Goal: Communication & Community: Answer question/provide support

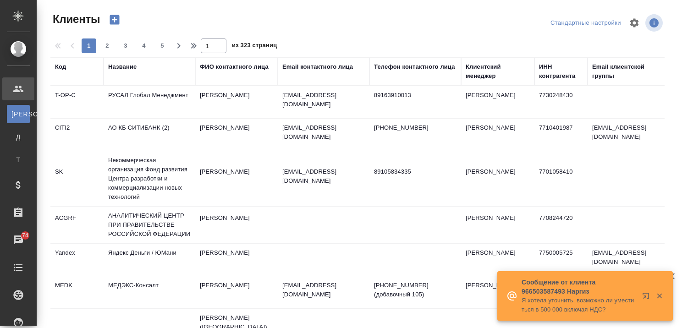
select select "RU"
click at [132, 69] on div "Название" at bounding box center [122, 66] width 28 height 9
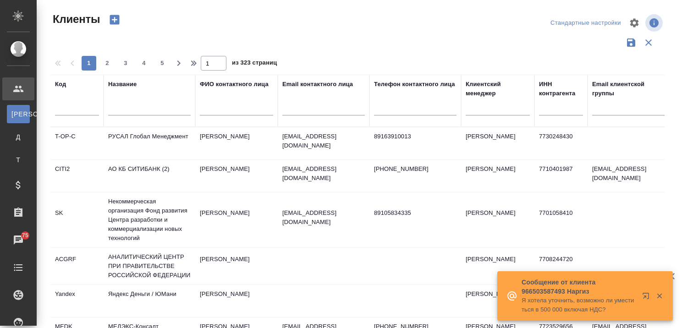
click at [644, 295] on icon "button" at bounding box center [647, 297] width 11 height 11
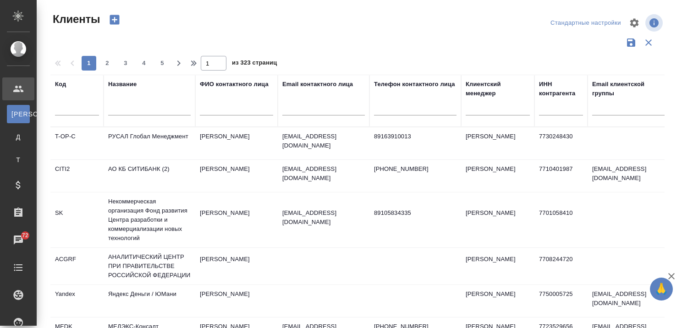
click at [669, 275] on icon "button" at bounding box center [671, 276] width 11 height 11
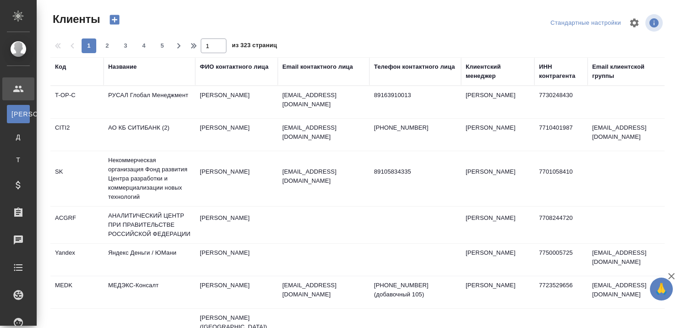
select select "RU"
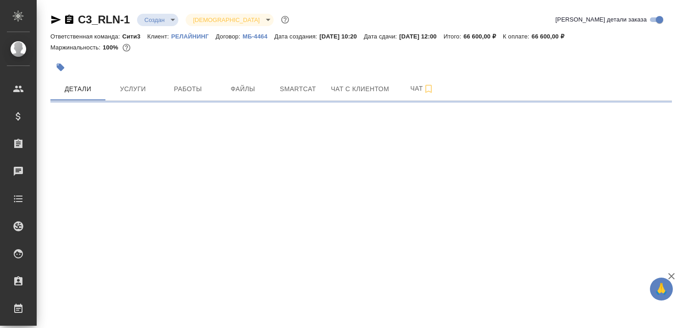
select select "RU"
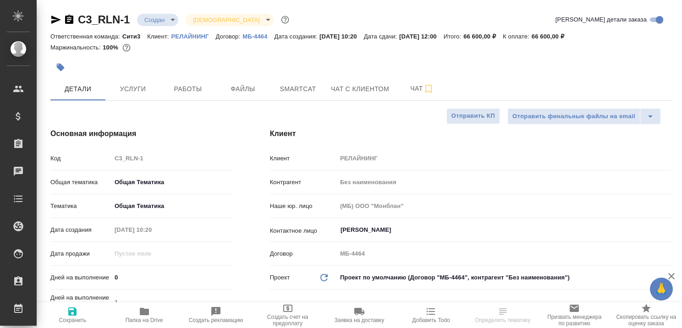
type textarea "x"
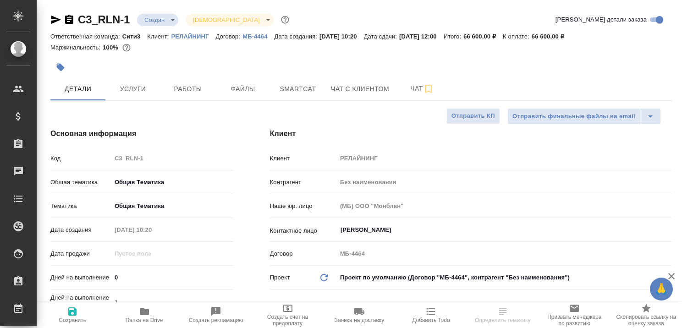
type textarea "x"
type input "[PERSON_NAME]"
click at [345, 86] on span "Чат с клиентом" at bounding box center [360, 88] width 58 height 11
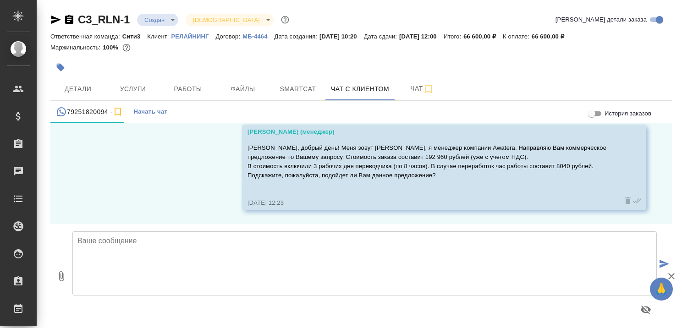
scroll to position [5, 0]
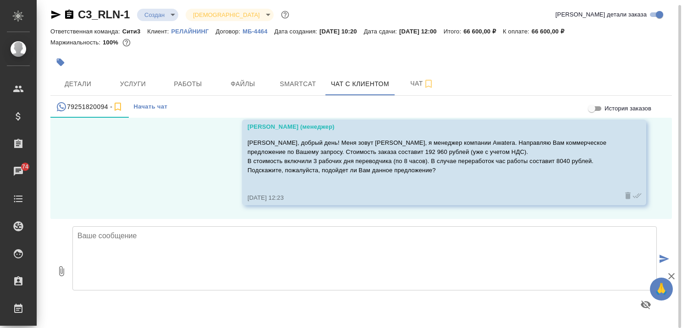
click at [303, 249] on textarea at bounding box center [364, 258] width 585 height 64
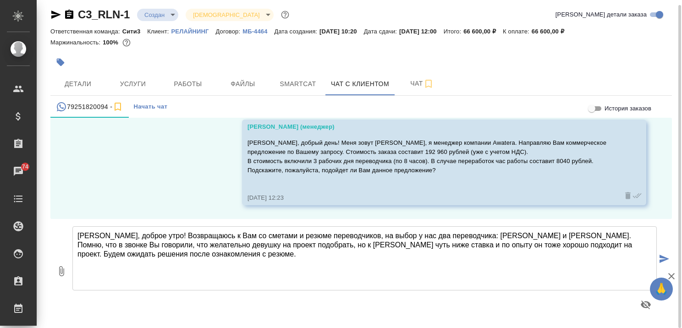
type textarea "[PERSON_NAME], доброе утро! Возвращаюсь к Вам со сметами и резюме переводчиков,…"
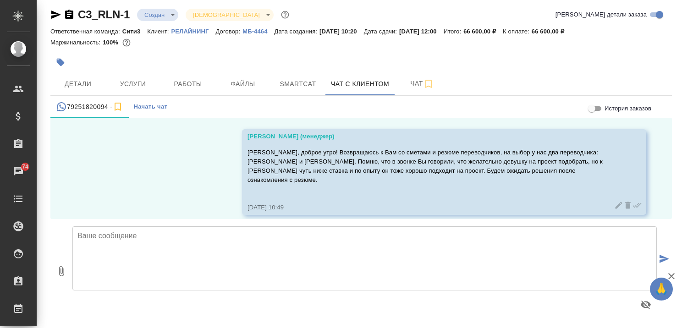
scroll to position [240, 0]
click at [60, 270] on icon "button" at bounding box center [61, 271] width 5 height 10
type input "C:\fakepath\Proposal_C3_RLN-1_Анастасия.pdf"
click at [672, 276] on icon "button" at bounding box center [671, 276] width 6 height 6
click at [660, 258] on icon "submit" at bounding box center [665, 259] width 10 height 8
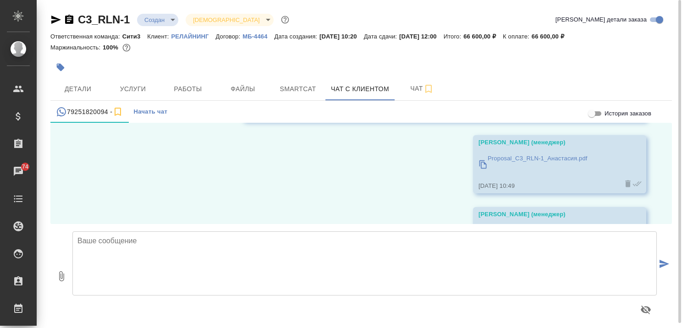
scroll to position [247, 0]
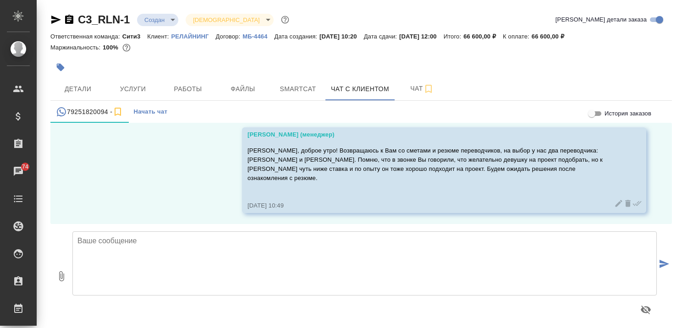
click at [62, 276] on icon "button" at bounding box center [61, 276] width 11 height 11
click at [61, 276] on icon "button" at bounding box center [61, 276] width 11 height 11
type input "C:\fakepath\CV_Никита_кит.яз.pdf"
click at [660, 262] on icon "submit" at bounding box center [665, 264] width 10 height 8
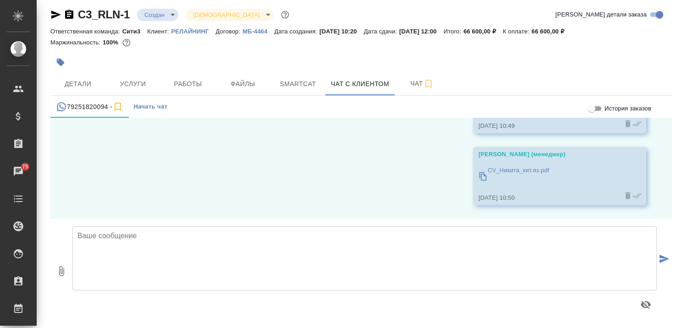
scroll to position [456, 0]
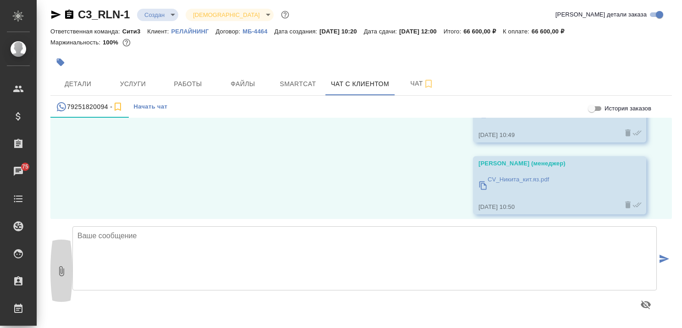
click at [58, 272] on icon "button" at bounding box center [61, 271] width 11 height 11
type input "C:\fakepath\Анастасия_резюме.pdf"
click at [660, 258] on icon "submit" at bounding box center [665, 259] width 10 height 8
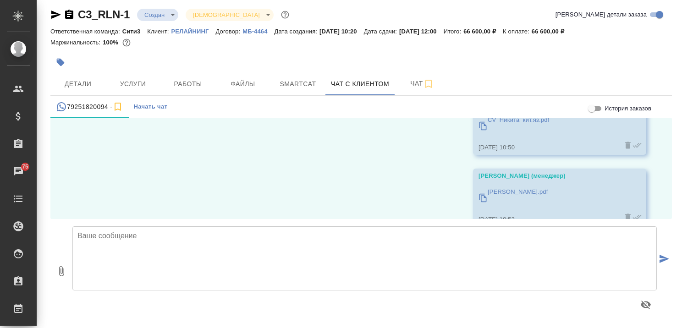
scroll to position [528, 0]
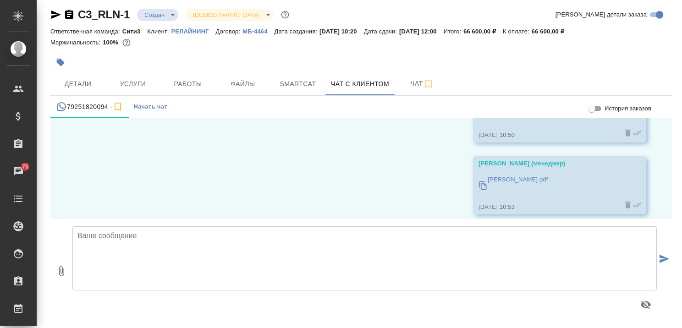
click at [582, 156] on div "Каирова Бэлла (менеджер) Анастасия_резюме.pdf 27.08.25, 10:53" at bounding box center [559, 185] width 173 height 58
click at [633, 200] on icon at bounding box center [637, 204] width 9 height 9
click at [623, 200] on icon at bounding box center [627, 204] width 9 height 9
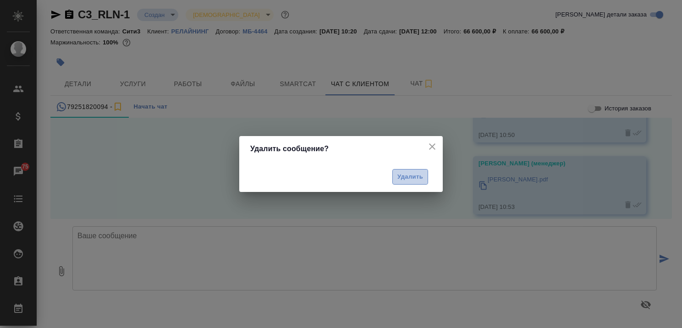
click at [414, 176] on span "Удалить" at bounding box center [410, 177] width 26 height 11
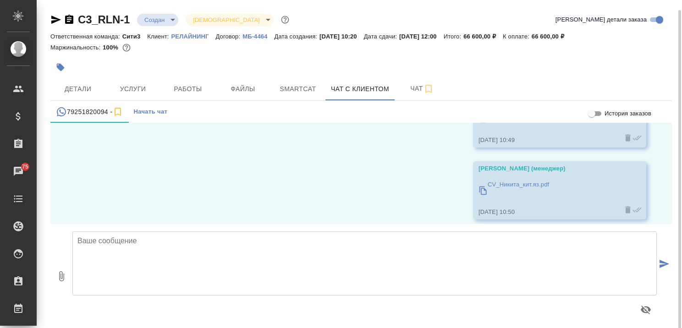
scroll to position [5, 0]
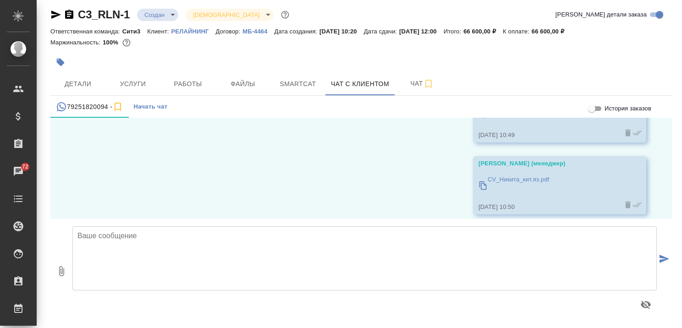
click at [57, 270] on icon "button" at bounding box center [61, 271] width 11 height 11
type input "C:\fakepath\[PERSON_NAME] на выставку.pdf"
click at [660, 256] on icon "submit" at bounding box center [665, 259] width 10 height 8
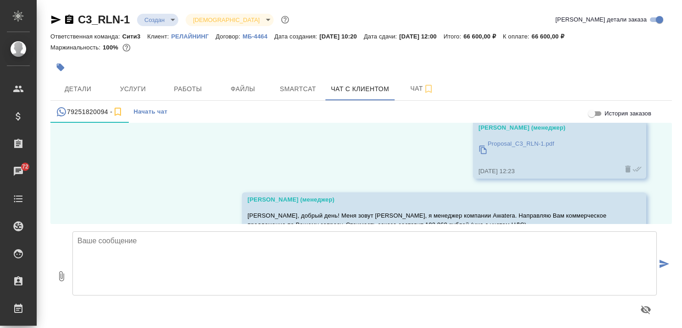
scroll to position [0, 0]
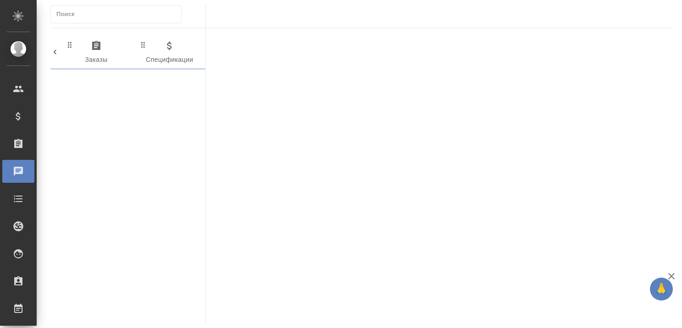
scroll to position [0, 530]
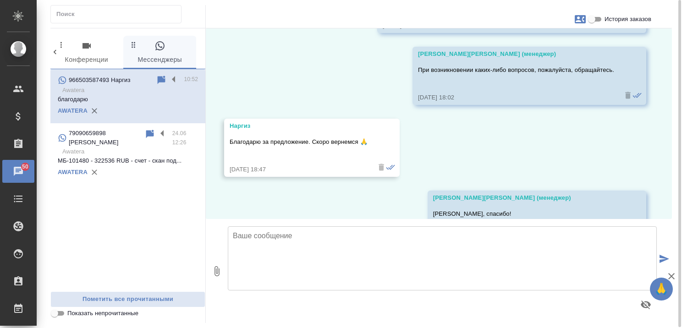
scroll to position [302, 0]
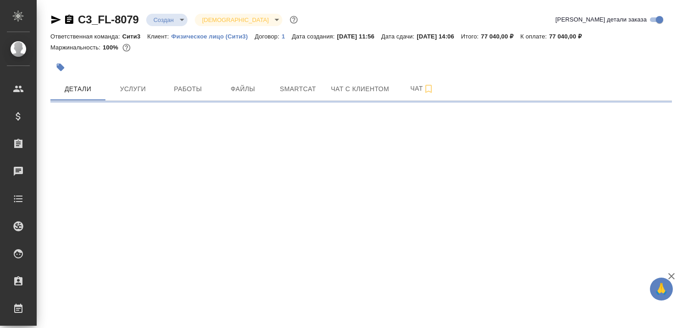
select select "RU"
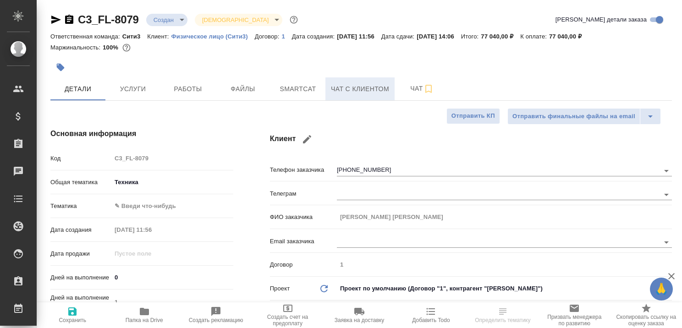
type textarea "x"
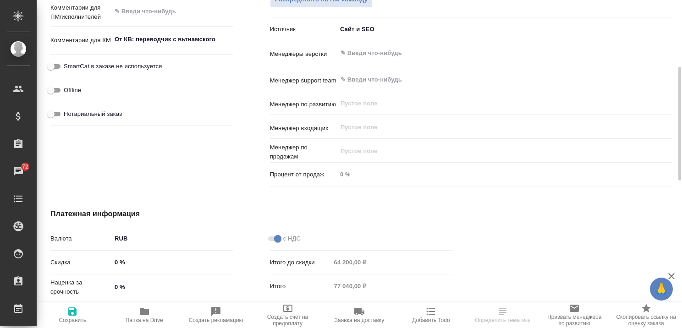
scroll to position [229, 0]
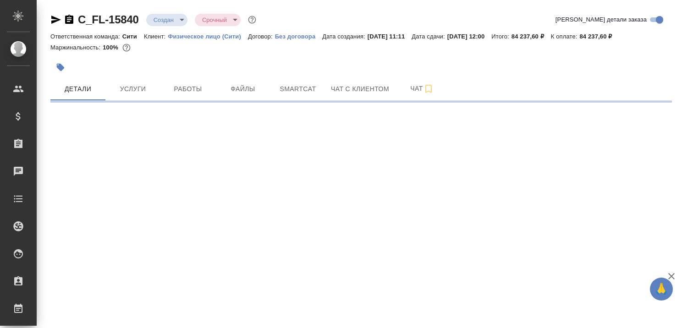
select select "RU"
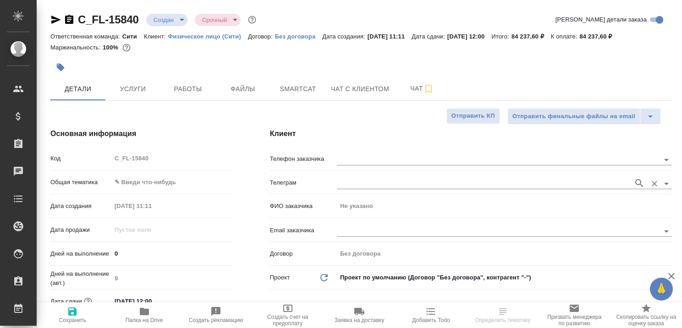
type textarea "x"
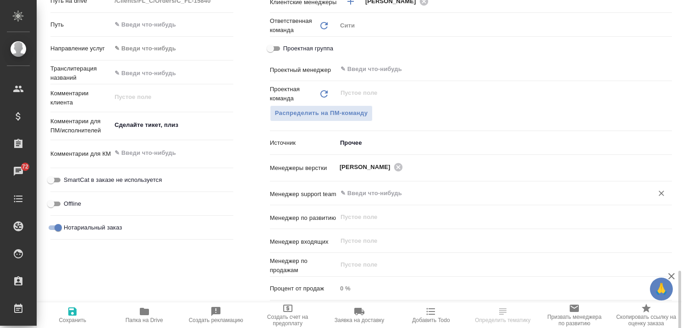
scroll to position [596, 0]
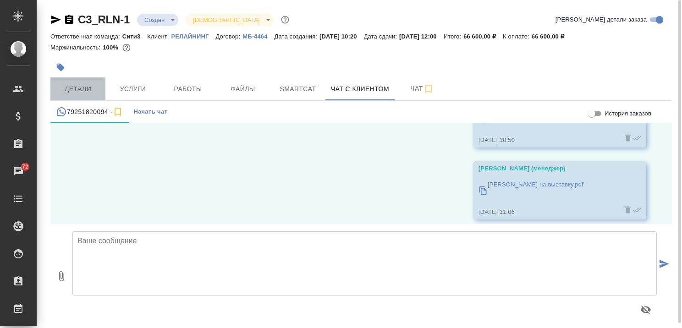
click at [85, 88] on span "Детали" at bounding box center [78, 88] width 44 height 11
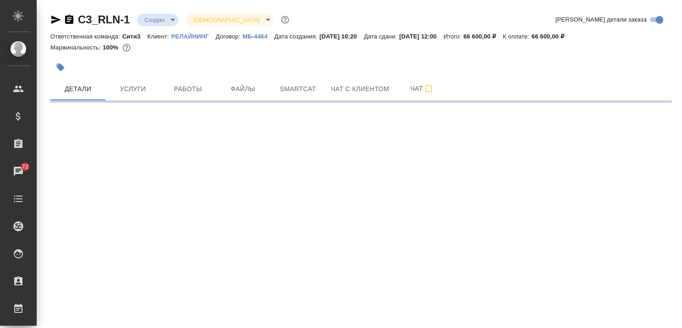
select select "RU"
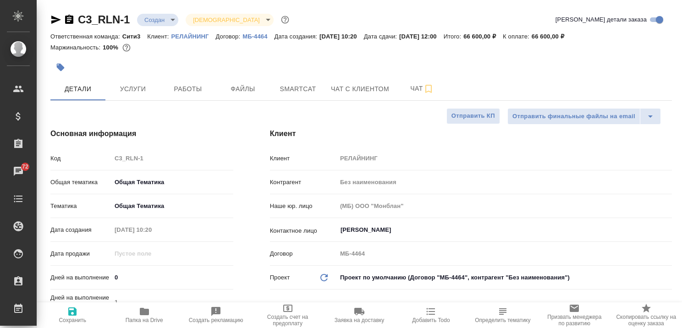
type textarea "x"
type input "[PERSON_NAME]"
type textarea "x"
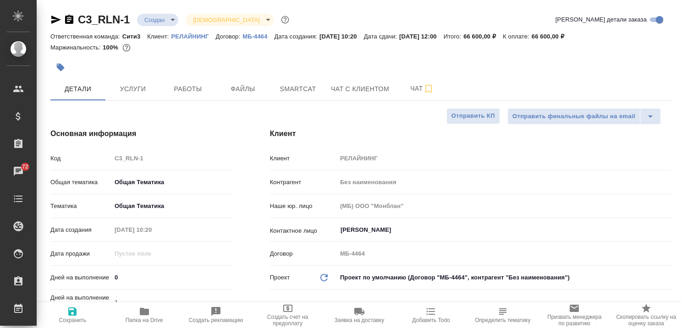
type textarea "x"
